Goal: Task Accomplishment & Management: Manage account settings

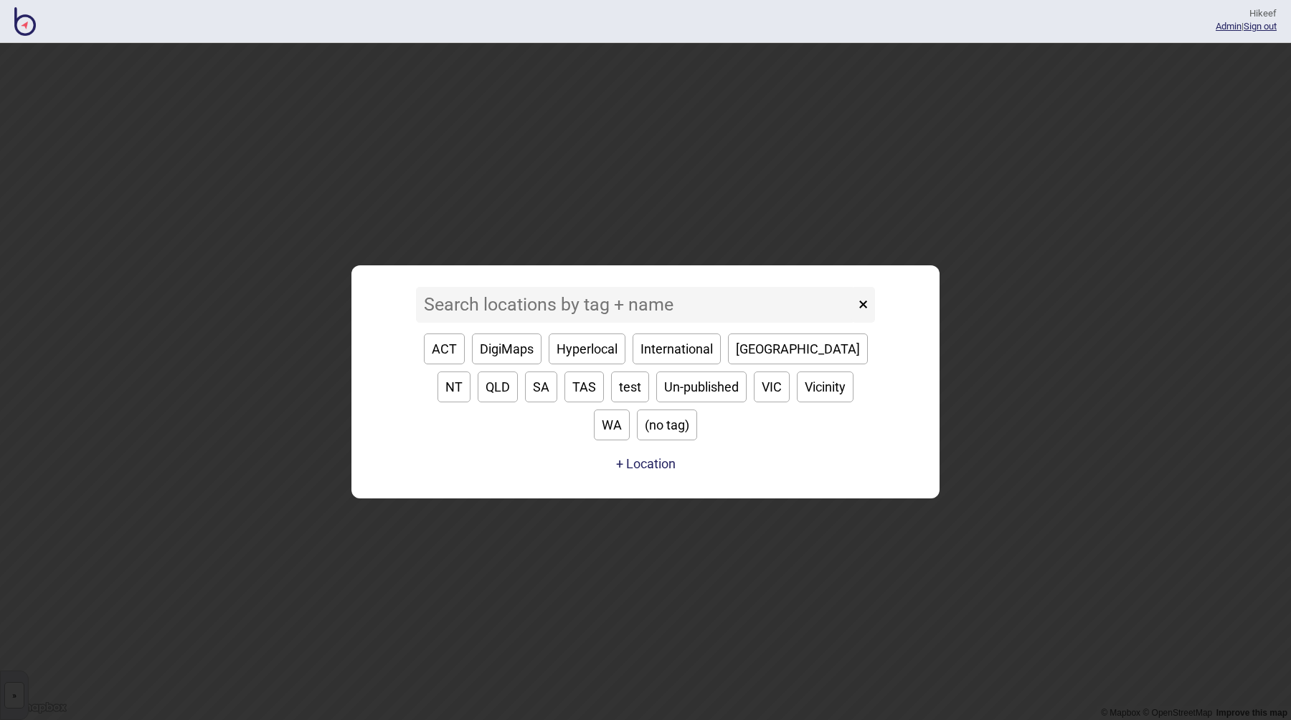
click at [661, 364] on button "International" at bounding box center [677, 349] width 88 height 31
type input "International"
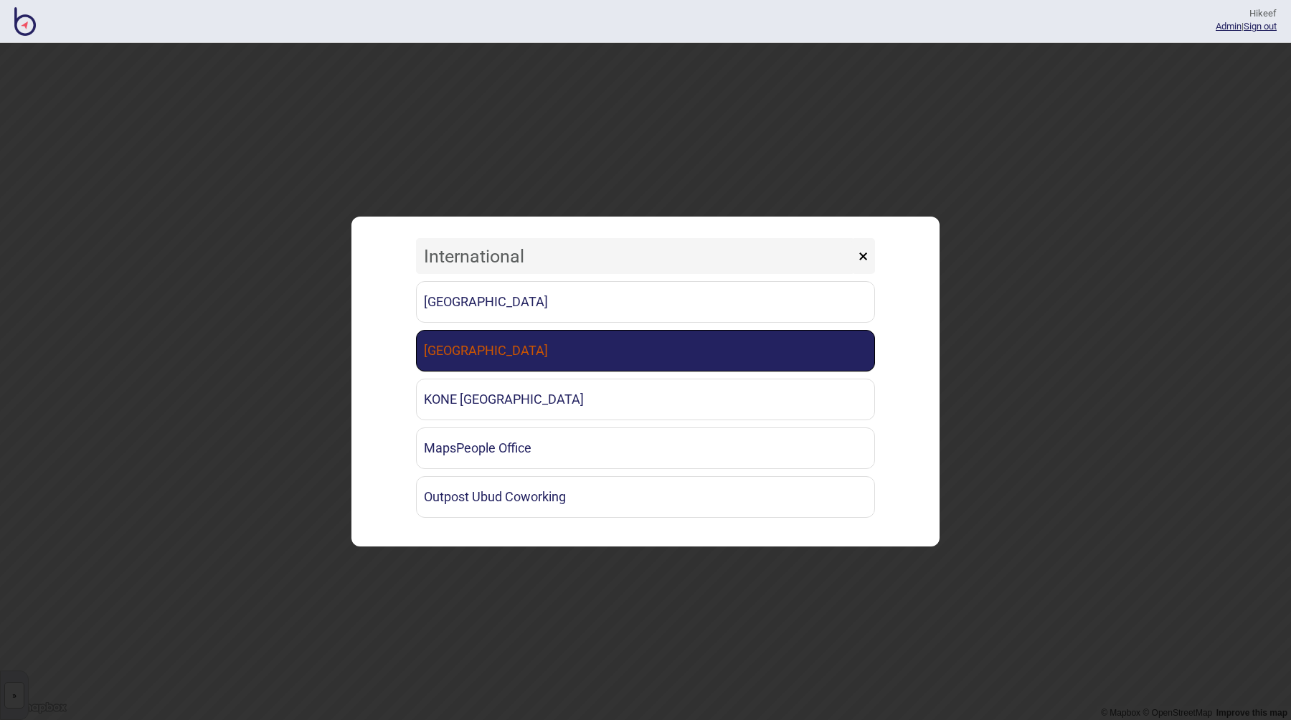
click at [535, 347] on link "[GEOGRAPHIC_DATA]" at bounding box center [645, 351] width 459 height 42
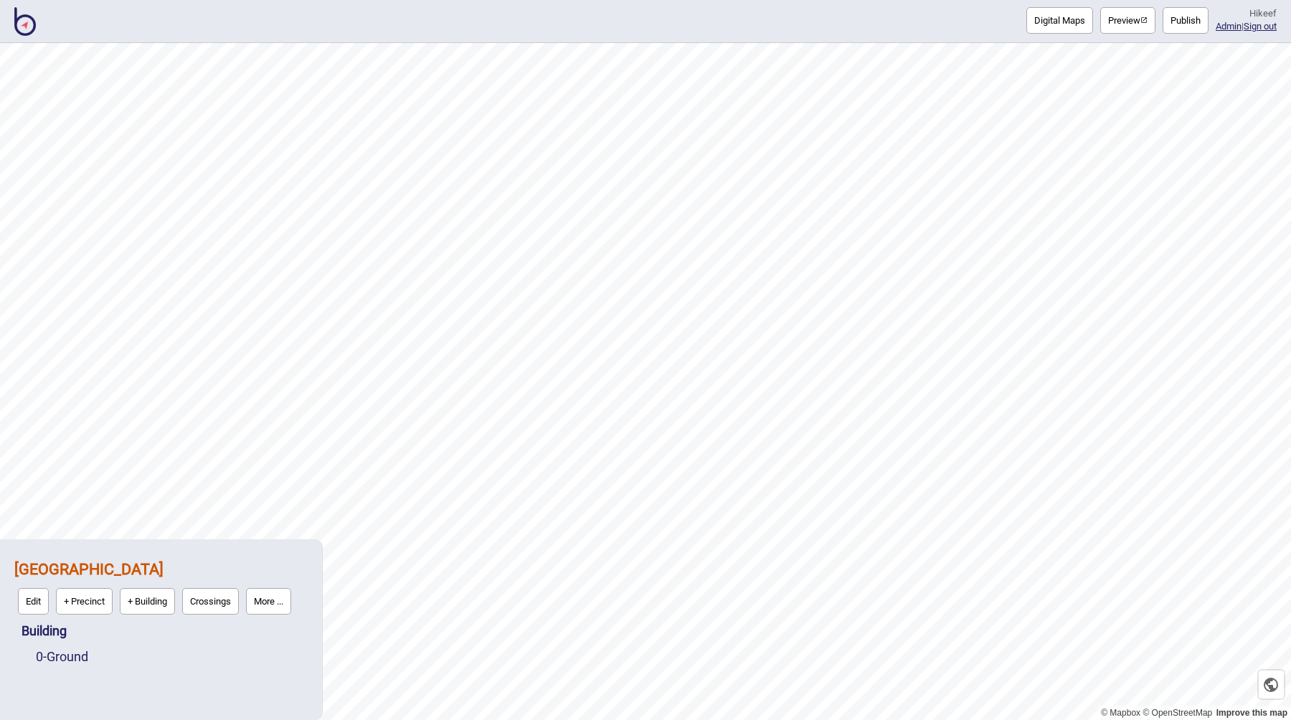
click at [923, 33] on div "Digital Maps Preview Publish Hi keef Admin | Sign out" at bounding box center [645, 21] width 1291 height 43
click at [946, 24] on div "Digital Maps Preview Publish Hi keef Admin | Sign out" at bounding box center [645, 21] width 1291 height 43
click at [1220, 30] on link "Admin" at bounding box center [1229, 26] width 26 height 11
click at [288, 604] on button "More ..." at bounding box center [268, 601] width 45 height 27
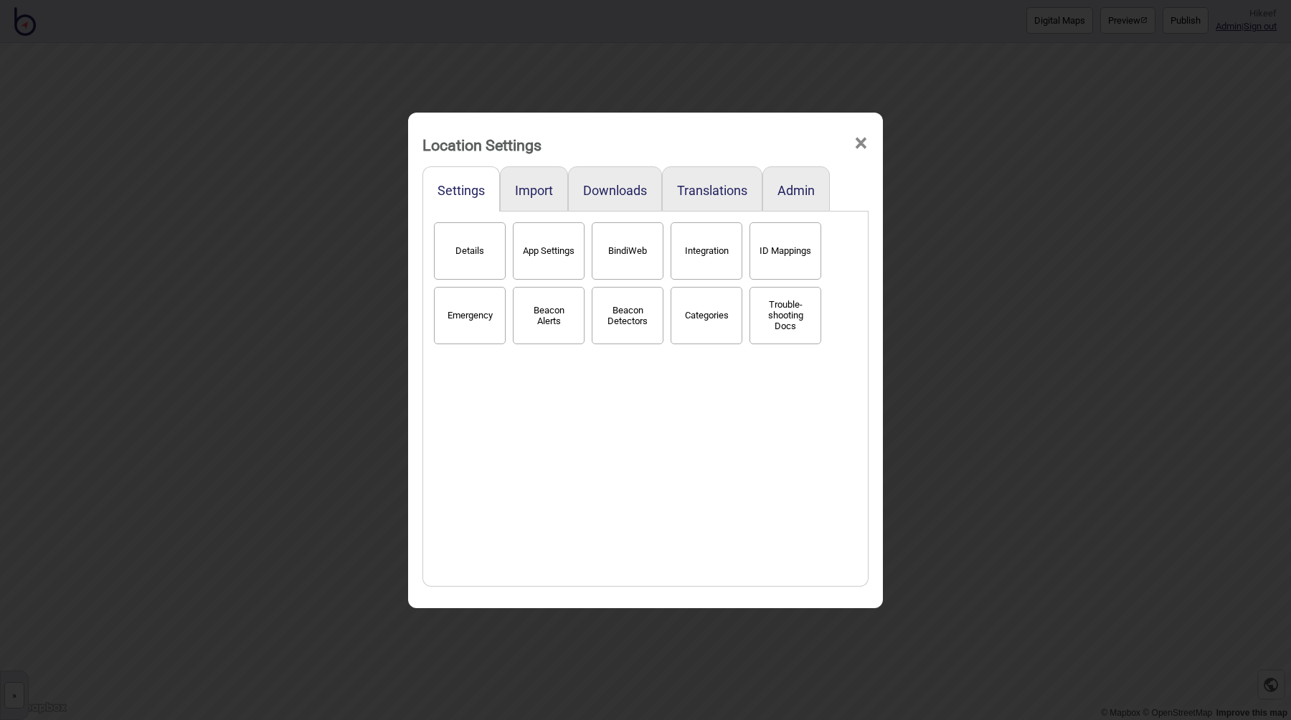
click at [633, 428] on div "Details App Settings BindiWeb Integration ID Mappings Emergency Beacon Alerts B…" at bounding box center [645, 399] width 430 height 360
click at [710, 319] on button "Categories" at bounding box center [707, 315] width 72 height 57
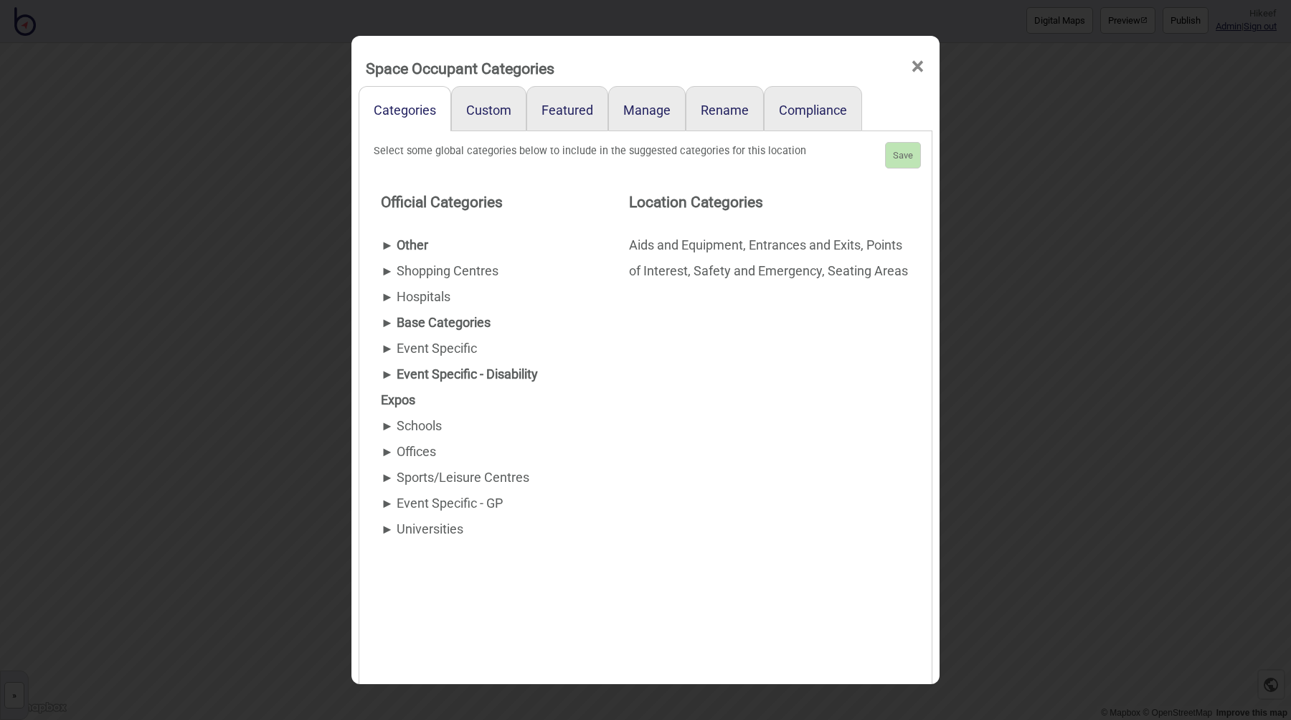
click at [675, 263] on div "Aids and Equipment Entrances and Exits Points of Interest Safety and Emergency …" at bounding box center [772, 258] width 287 height 52
click at [482, 119] on link "Custom" at bounding box center [488, 108] width 75 height 45
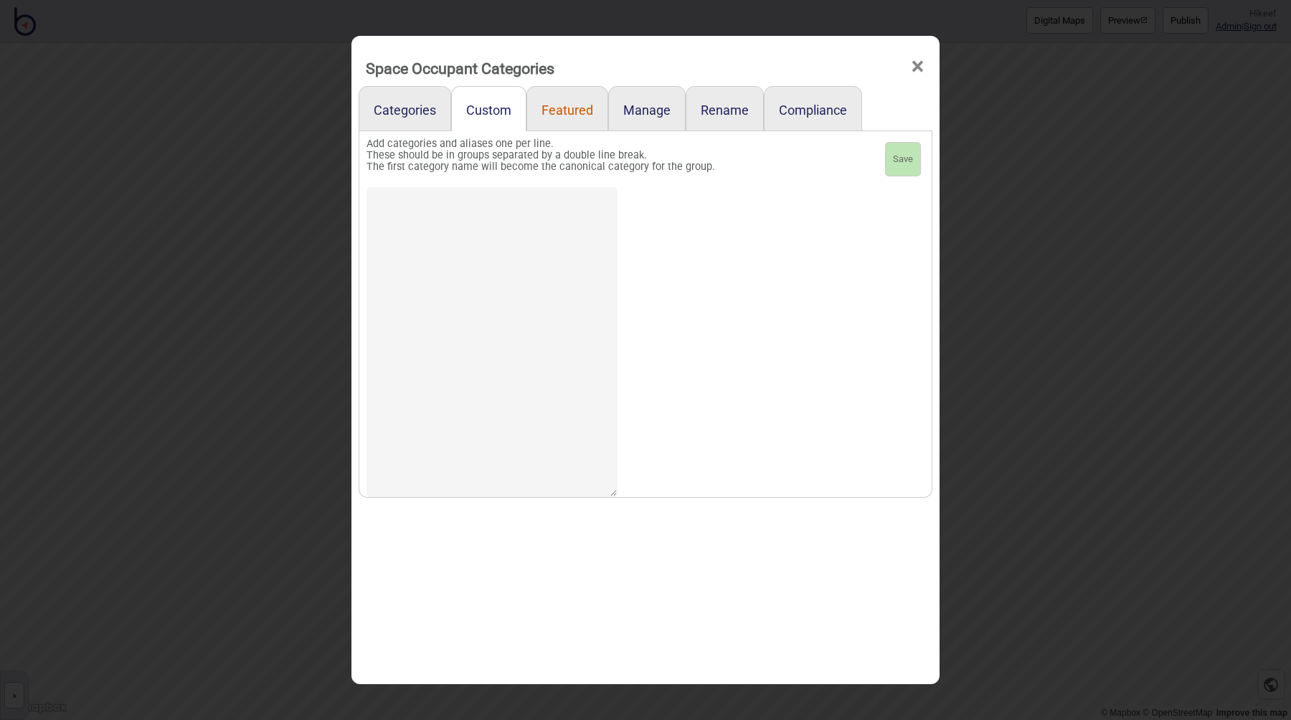
click at [566, 123] on link "Featured" at bounding box center [568, 108] width 82 height 45
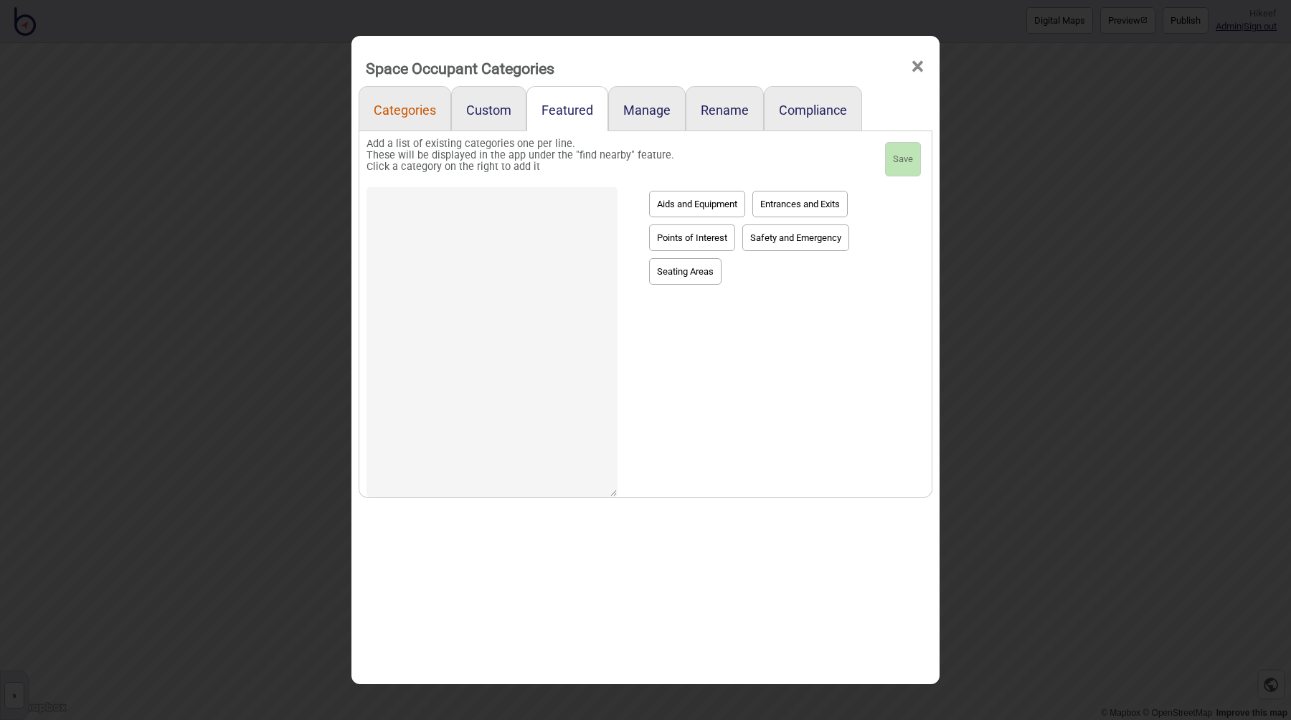
click at [425, 113] on link "Categories" at bounding box center [405, 108] width 93 height 45
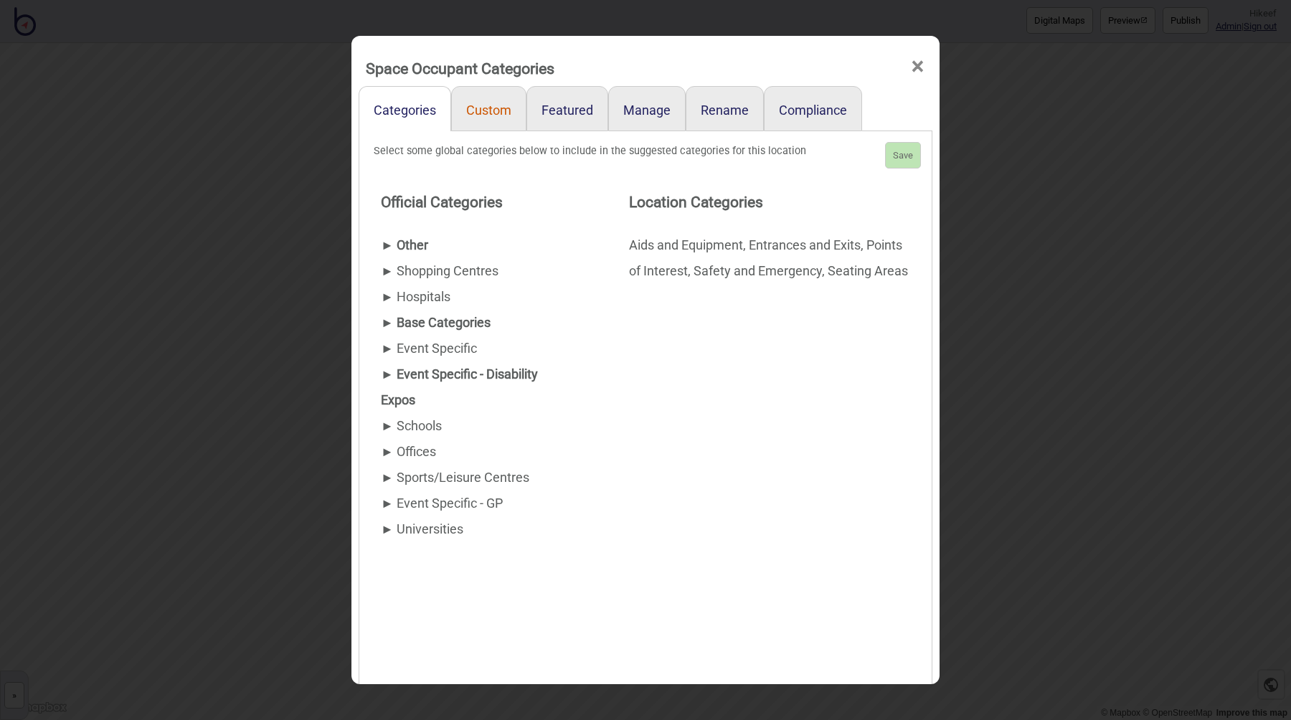
click at [490, 113] on link "Custom" at bounding box center [488, 108] width 75 height 45
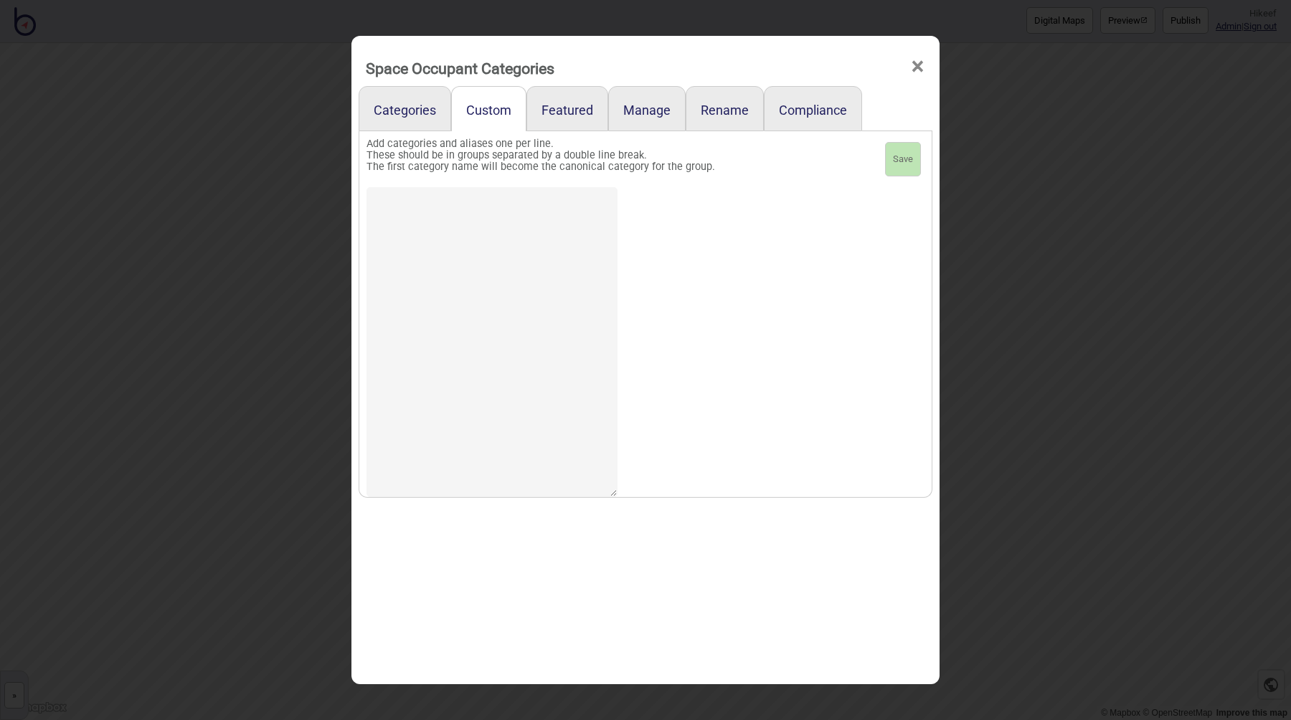
click at [466, 246] on textarea at bounding box center [492, 342] width 251 height 310
click at [633, 228] on div at bounding box center [503, 335] width 272 height 310
click at [563, 222] on textarea at bounding box center [492, 342] width 251 height 310
type textarea "fghdgfh dfgf"
click at [563, 114] on link "Featured" at bounding box center [568, 108] width 82 height 45
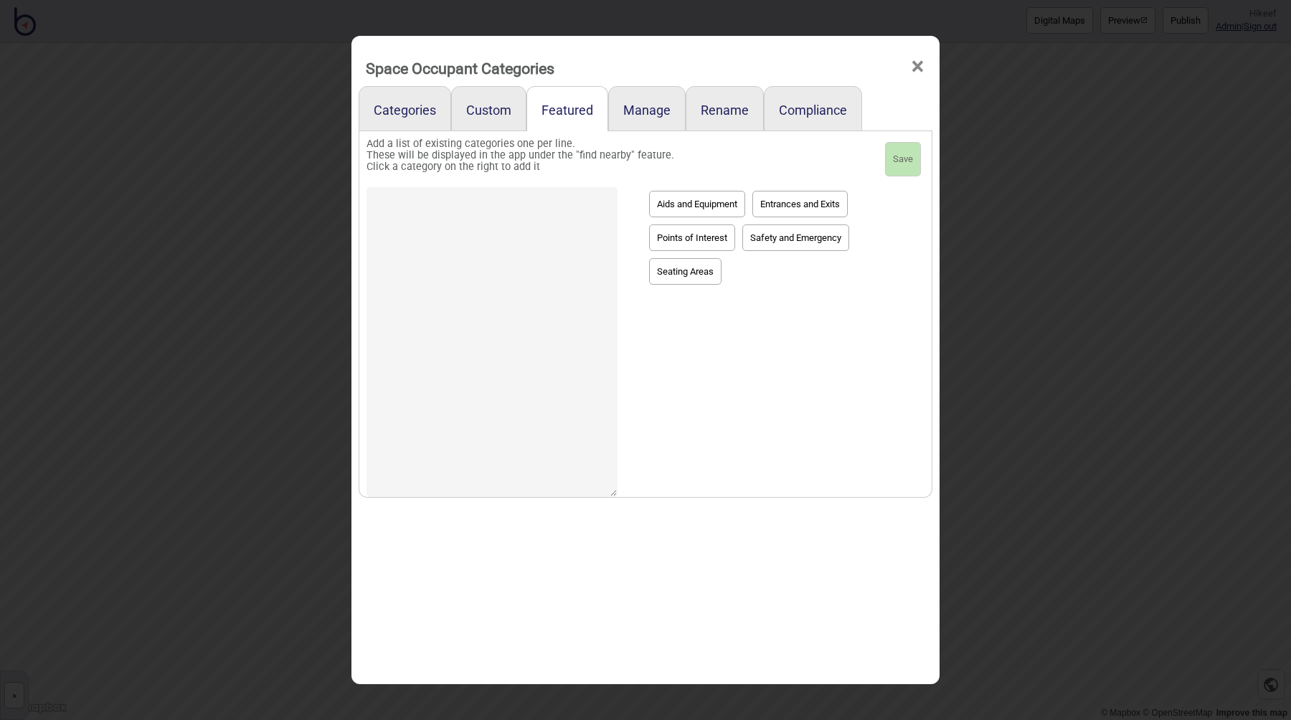
click at [633, 190] on div at bounding box center [503, 335] width 272 height 310
click at [791, 351] on div "Aids and Equipment Entrances and Exits Points of Interest Safety and Emergency …" at bounding box center [782, 335] width 286 height 310
click at [711, 207] on button "Aids and Equipment" at bounding box center [697, 204] width 96 height 27
click at [792, 203] on button "Entrances and Exits" at bounding box center [800, 204] width 95 height 27
click at [778, 242] on button "Safety and Emergency" at bounding box center [796, 238] width 107 height 27
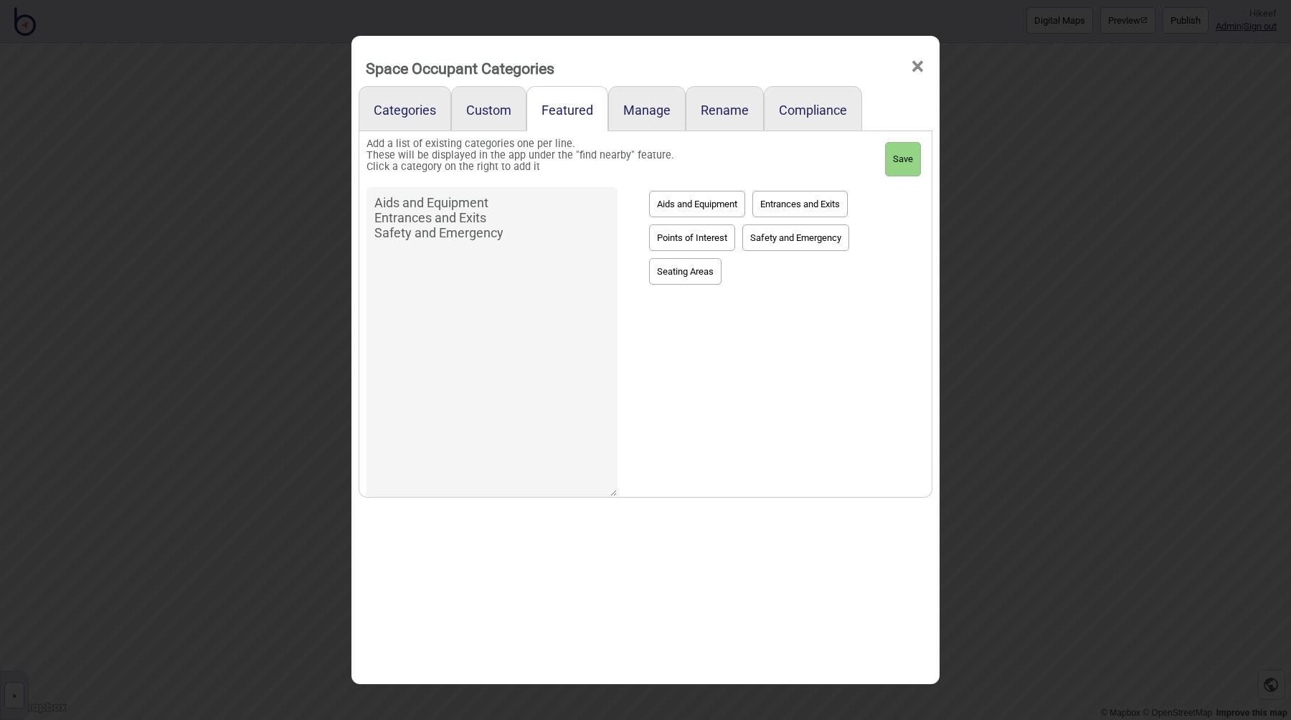
click at [718, 237] on button "Points of Interest" at bounding box center [692, 238] width 86 height 27
click at [709, 265] on button "Seating Areas" at bounding box center [685, 271] width 72 height 27
click at [725, 235] on button "Points of Interest" at bounding box center [692, 238] width 86 height 27
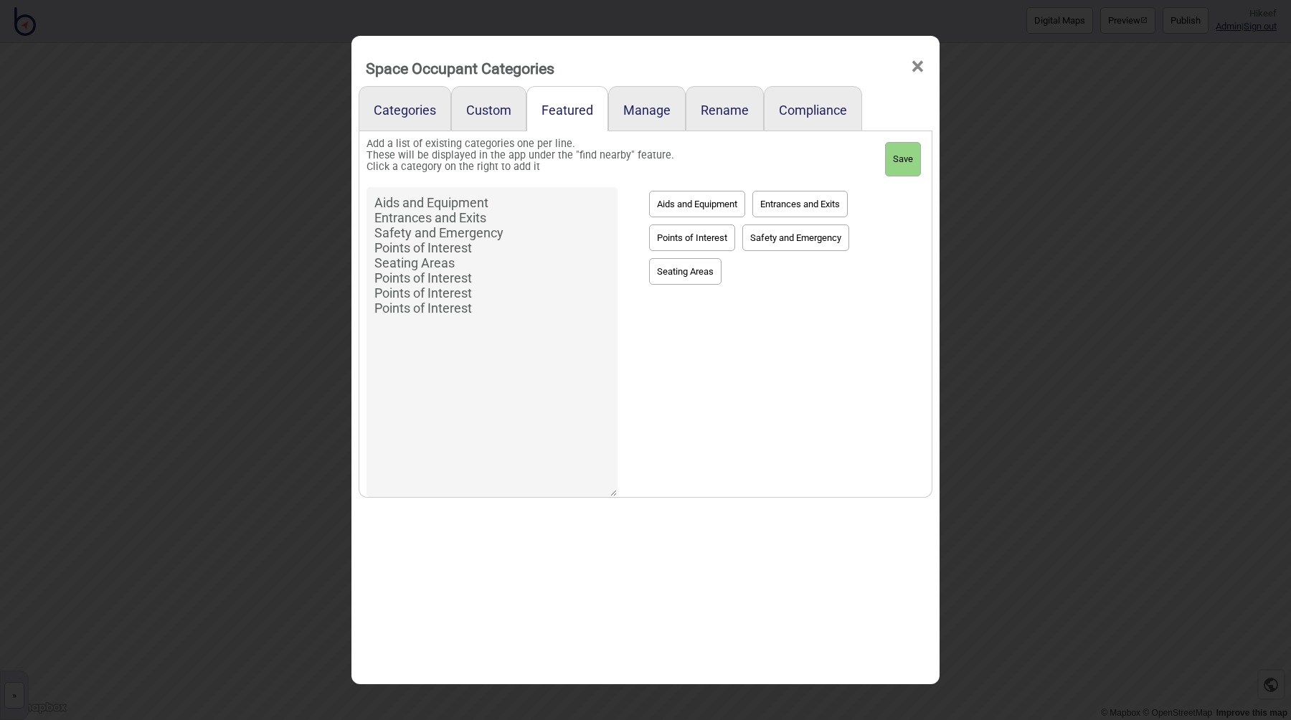
click at [725, 235] on button "Points of Interest" at bounding box center [692, 238] width 86 height 27
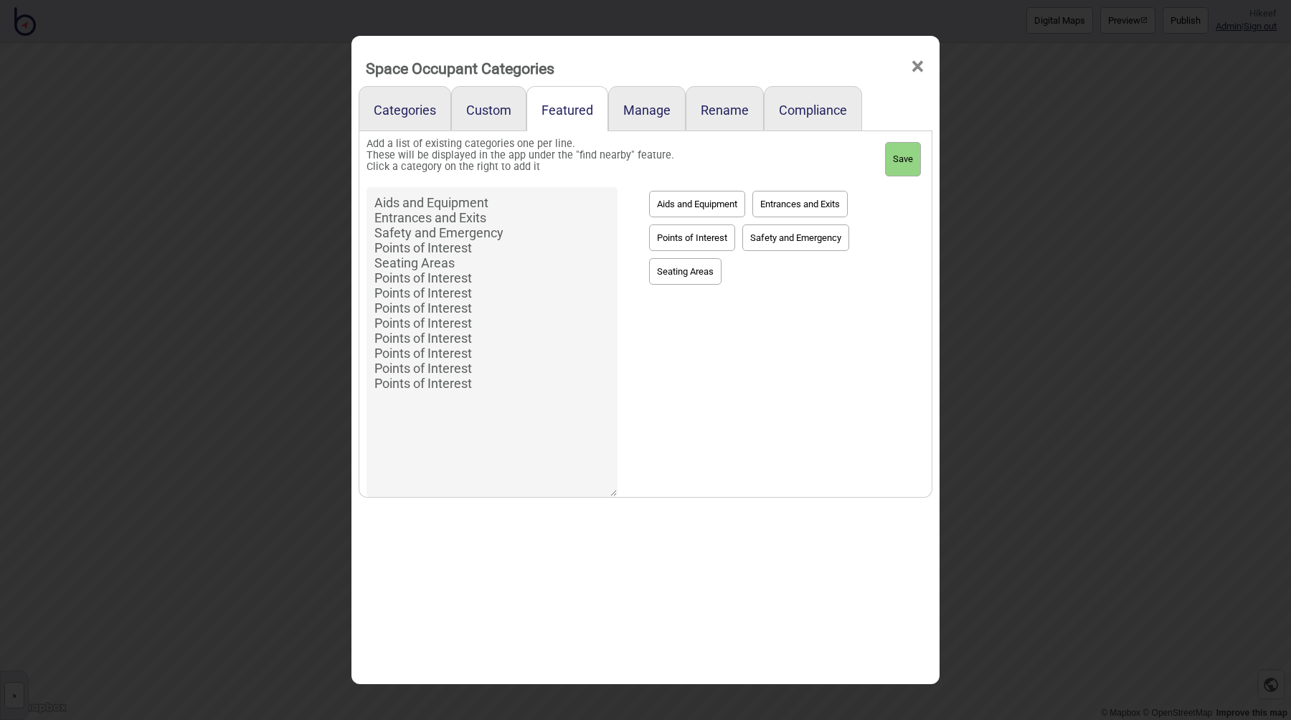
click at [725, 235] on button "Points of Interest" at bounding box center [692, 238] width 86 height 27
type textarea "Aids and Equipment Entrances and Exits Safety and Emergency Points of Interest …"
